Goal: Information Seeking & Learning: Learn about a topic

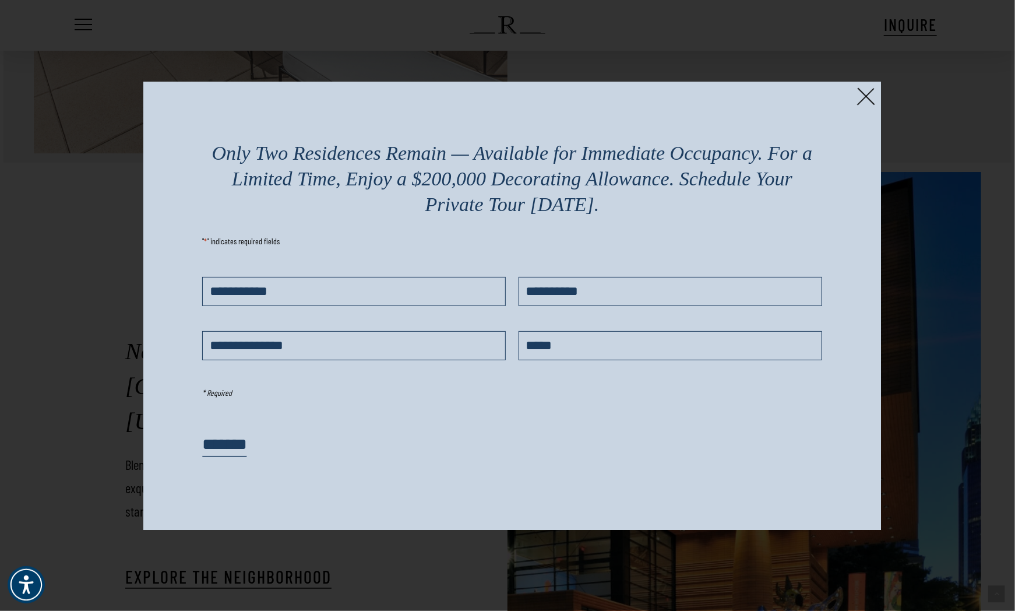
scroll to position [2301, 0]
click at [865, 91] on img at bounding box center [866, 96] width 18 height 18
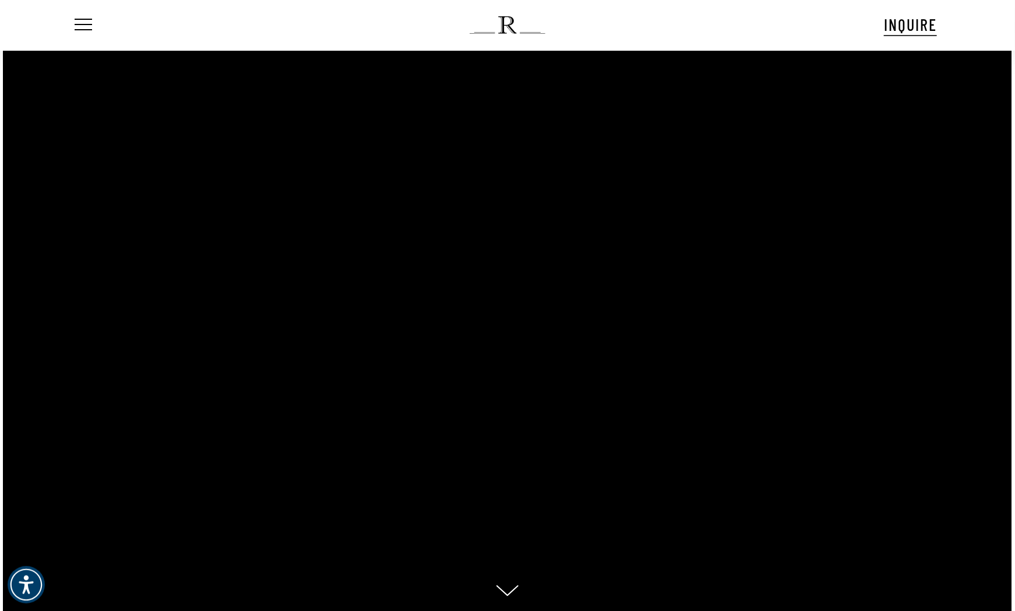
scroll to position [0, 0]
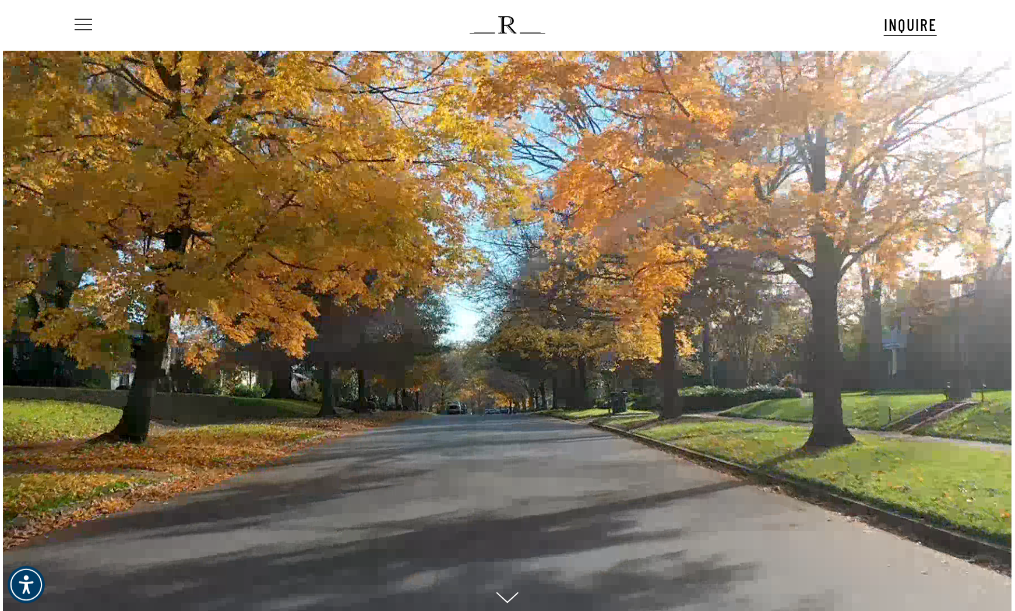
click at [80, 25] on span "Navigation Menu" at bounding box center [83, 25] width 13 height 16
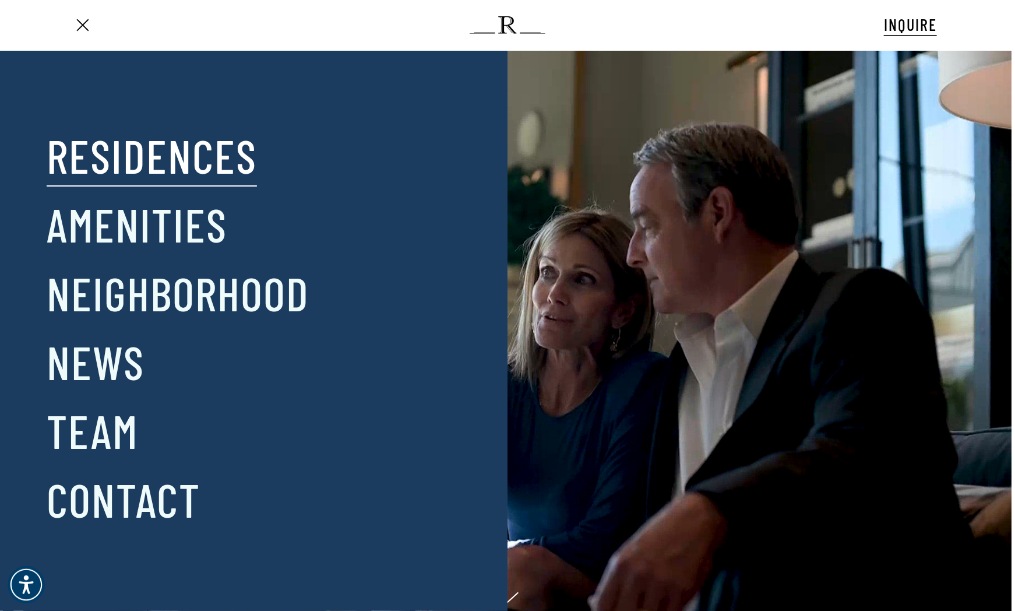
click at [163, 175] on link "Residences" at bounding box center [152, 155] width 210 height 61
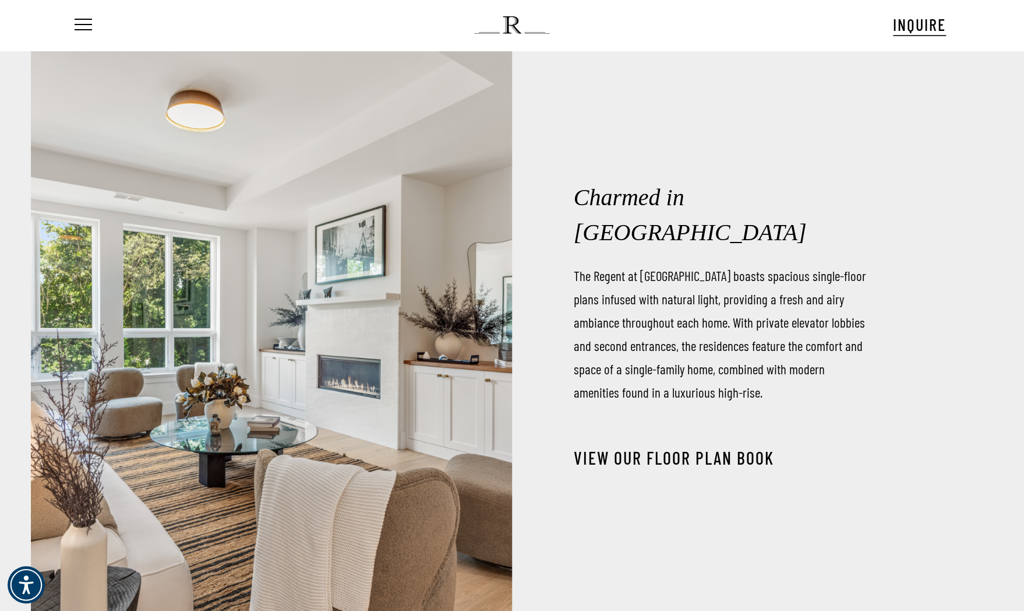
click at [685, 447] on link "View our Floor Plan Book" at bounding box center [673, 457] width 200 height 21
